Goal: Subscribe to service/newsletter

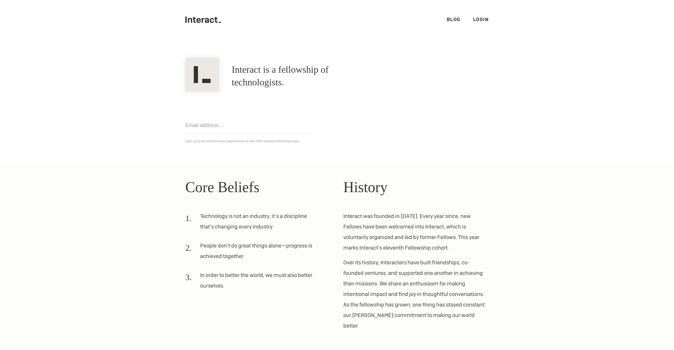
scroll to position [3, 0]
click at [281, 123] on input "email" at bounding box center [248, 124] width 126 height 17
type input "[PERSON_NAME][EMAIL_ADDRESS][DOMAIN_NAME]"
click input "Get notified" at bounding box center [0, 0] width 0 height 0
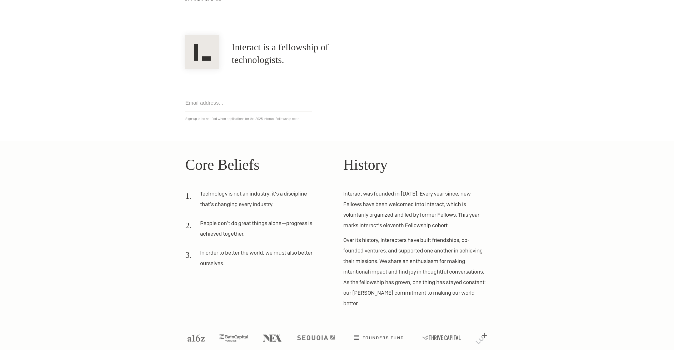
scroll to position [25, 0]
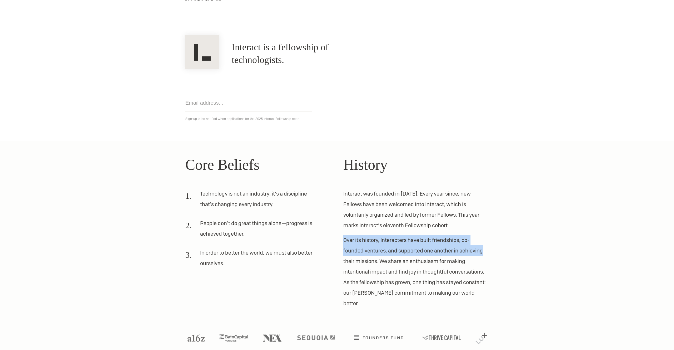
drag, startPoint x: 343, startPoint y: 242, endPoint x: 501, endPoint y: 254, distance: 158.9
click at [502, 255] on section "Core Beliefs Technology is not an industry; it’s a discipline that’s changing e…" at bounding box center [337, 251] width 674 height 220
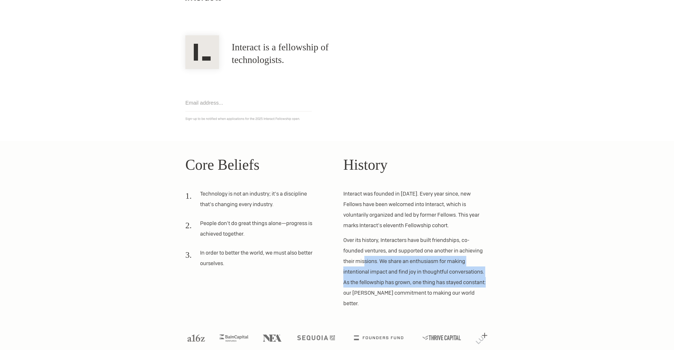
drag, startPoint x: 390, startPoint y: 260, endPoint x: 512, endPoint y: 281, distance: 123.6
click at [507, 281] on section "Core Beliefs Technology is not an industry; it’s a discipline that’s changing e…" at bounding box center [337, 251] width 674 height 220
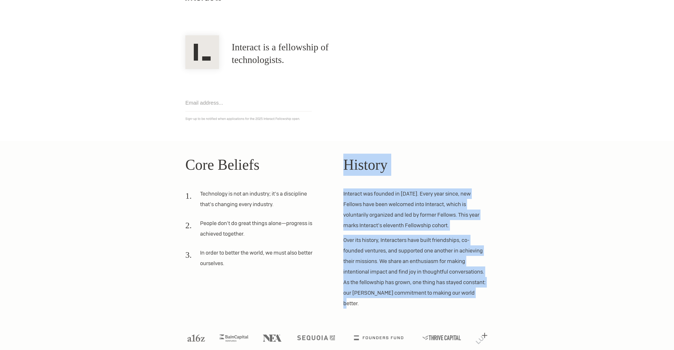
drag, startPoint x: 478, startPoint y: 293, endPoint x: 349, endPoint y: 168, distance: 178.8
click at [349, 168] on div "History Interact was founded in [DATE]. Every year since, new Fellows have been…" at bounding box center [415, 230] width 145 height 155
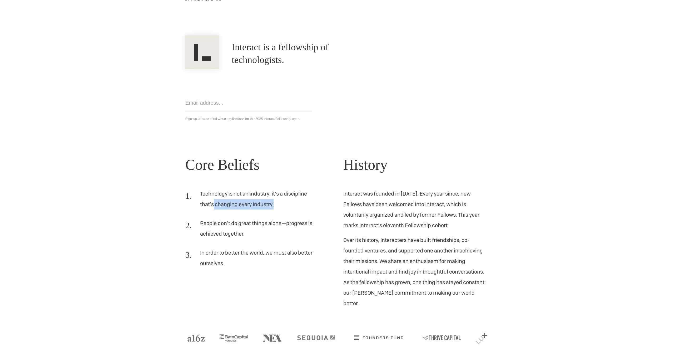
drag, startPoint x: 213, startPoint y: 201, endPoint x: 295, endPoint y: 206, distance: 81.5
click at [295, 206] on li "Technology is not an industry; it’s a discipline that’s changing every industry." at bounding box center [251, 200] width 133 height 25
drag, startPoint x: 217, startPoint y: 223, endPoint x: 252, endPoint y: 237, distance: 37.8
click at [251, 237] on li "People don’t do great things alone—progress is achieved together." at bounding box center [251, 230] width 133 height 25
drag, startPoint x: 244, startPoint y: 260, endPoint x: 253, endPoint y: 270, distance: 12.9
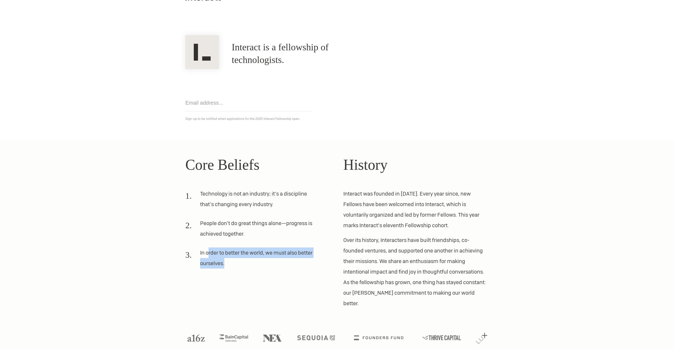
click at [252, 270] on li "In order to better the world, we must also better ourselves." at bounding box center [251, 259] width 133 height 25
click at [253, 269] on li "In order to better the world, we must also better ourselves." at bounding box center [251, 259] width 133 height 25
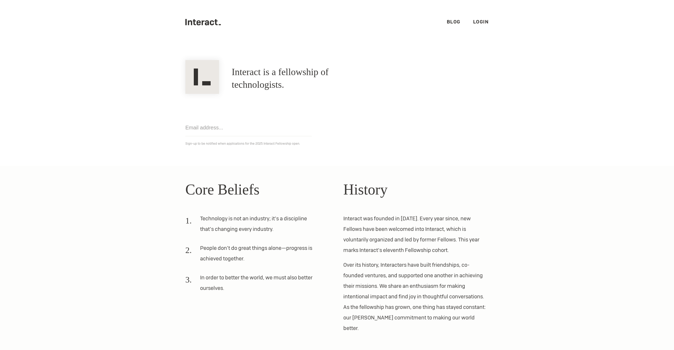
click at [453, 21] on link "Blog" at bounding box center [454, 22] width 14 height 6
